Goal: Information Seeking & Learning: Check status

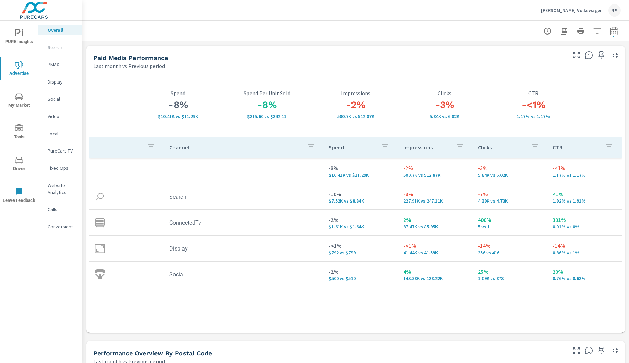
scroll to position [839, 0]
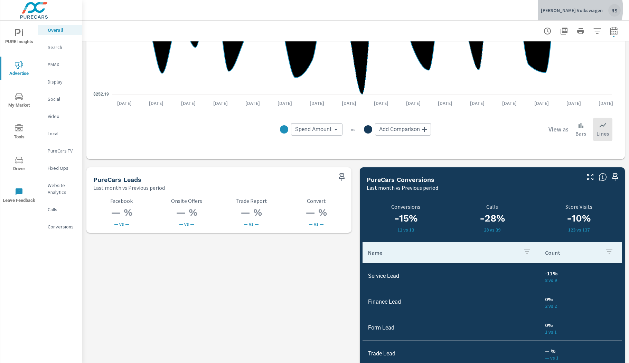
click at [588, 9] on p "[PERSON_NAME] Volkswagen" at bounding box center [571, 10] width 62 height 6
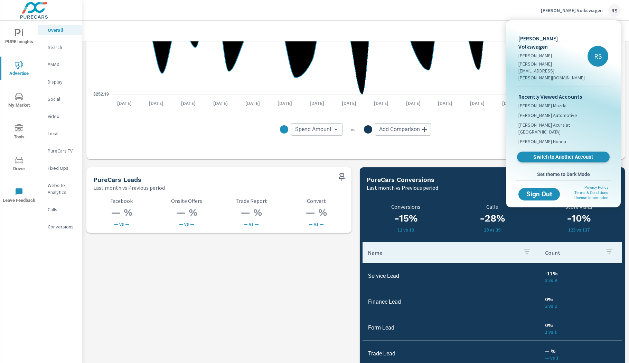
click at [538, 152] on link "Switch to Another Account" at bounding box center [563, 157] width 93 height 11
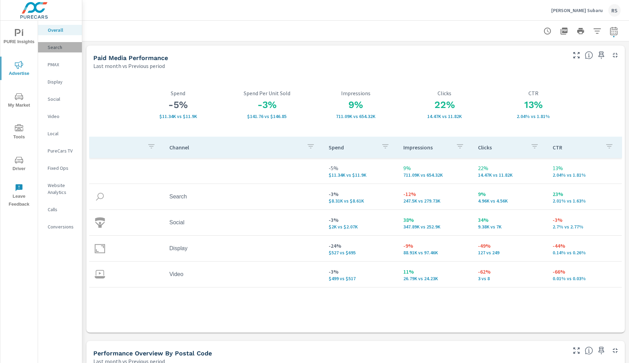
click at [59, 47] on p "Search" at bounding box center [62, 47] width 29 height 7
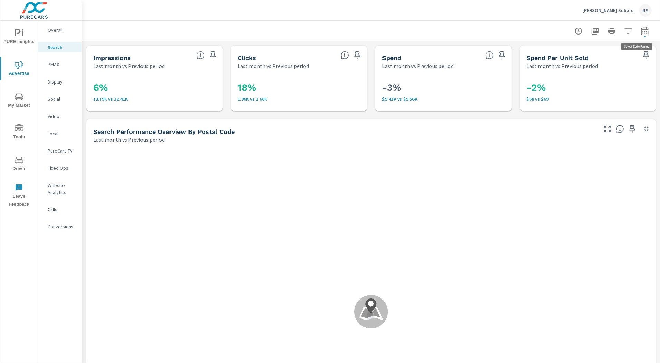
click at [628, 32] on icon "button" at bounding box center [645, 31] width 8 height 8
select select "Last month"
select select "Previous period"
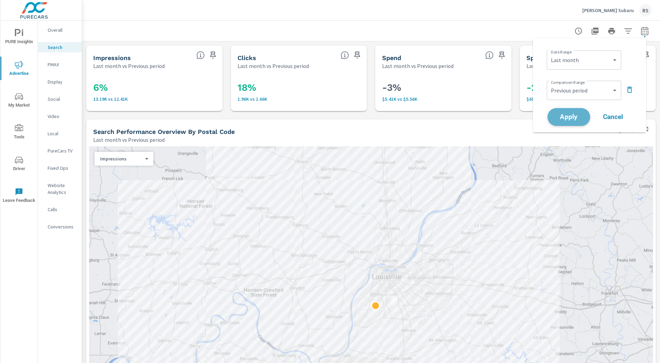
click at [564, 118] on span "Apply" at bounding box center [569, 117] width 28 height 7
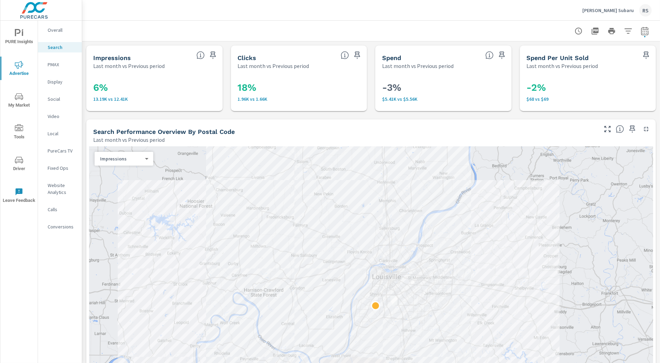
click at [67, 29] on p "Overall" at bounding box center [62, 30] width 29 height 7
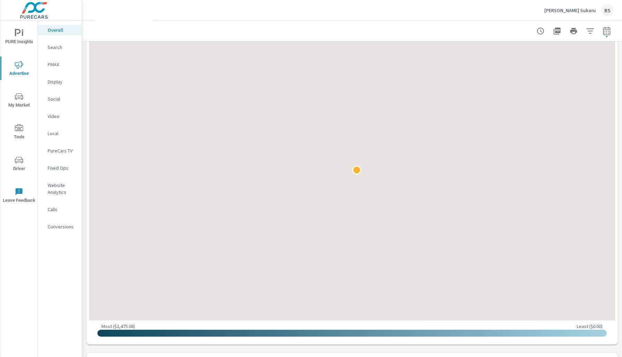
scroll to position [358, 0]
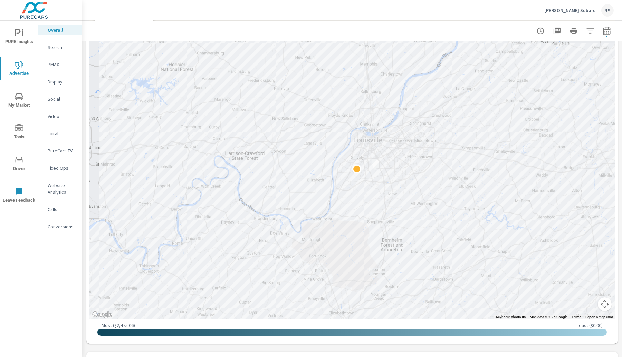
click at [600, 305] on button "Map camera controls" at bounding box center [605, 305] width 14 height 14
click at [581, 305] on button "Zoom out" at bounding box center [588, 305] width 14 height 14
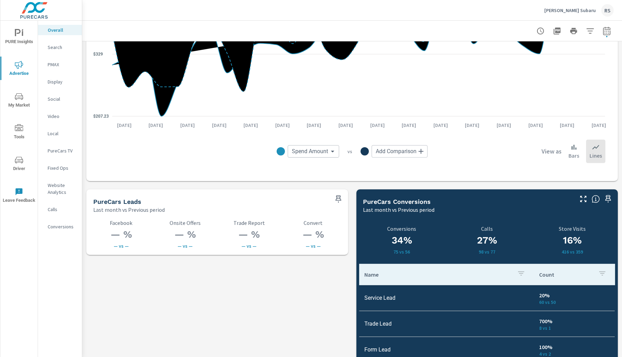
scroll to position [822, 0]
